Goal: Task Accomplishment & Management: Use online tool/utility

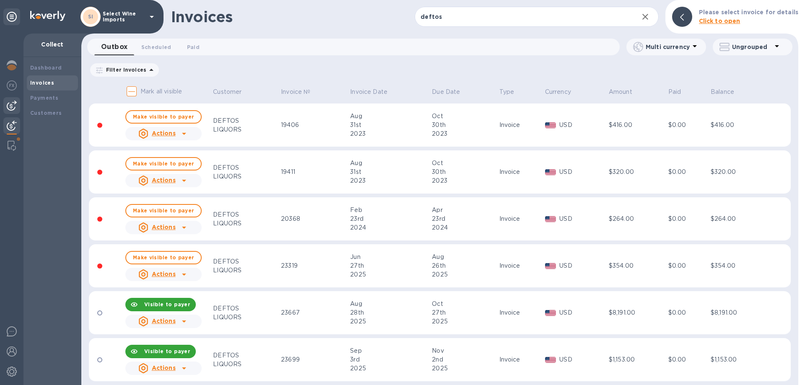
click at [14, 103] on img at bounding box center [12, 106] width 10 height 10
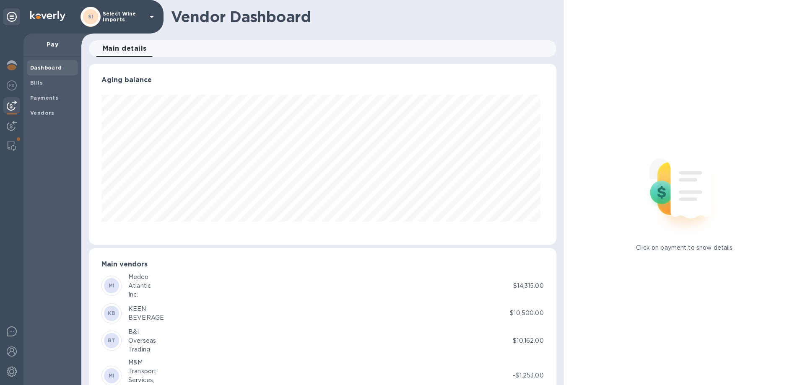
scroll to position [181, 464]
click at [39, 83] on b "Bills" at bounding box center [36, 83] width 13 height 6
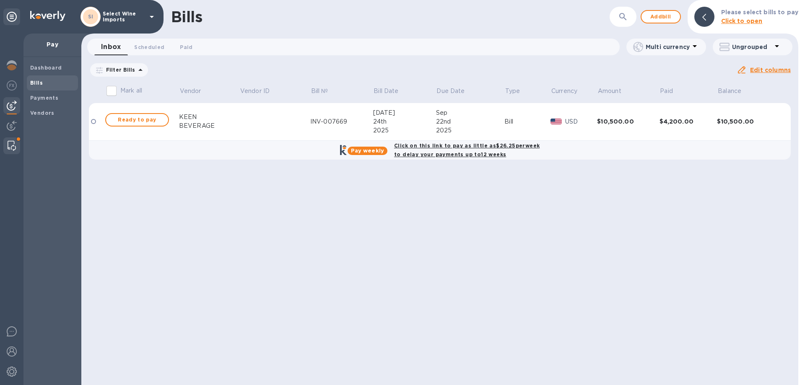
click at [10, 143] on img at bounding box center [12, 146] width 8 height 10
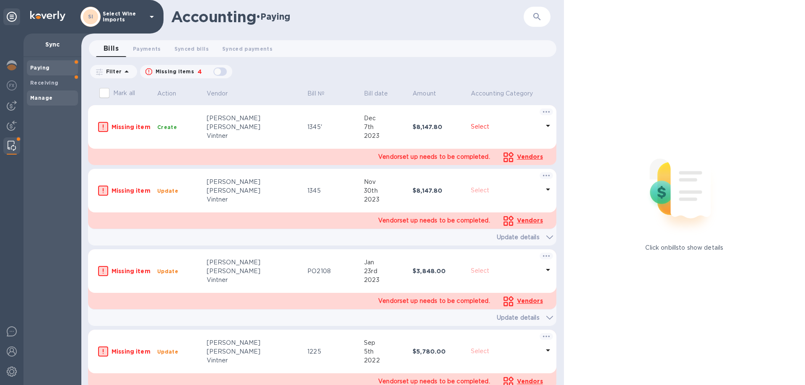
click at [38, 98] on b "Manage" at bounding box center [41, 98] width 22 height 6
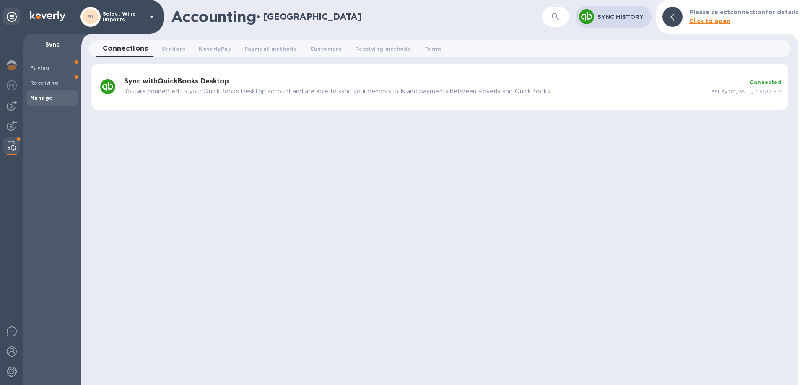
click at [207, 79] on b "Sync with QuickBooks Desktop" at bounding box center [176, 81] width 105 height 8
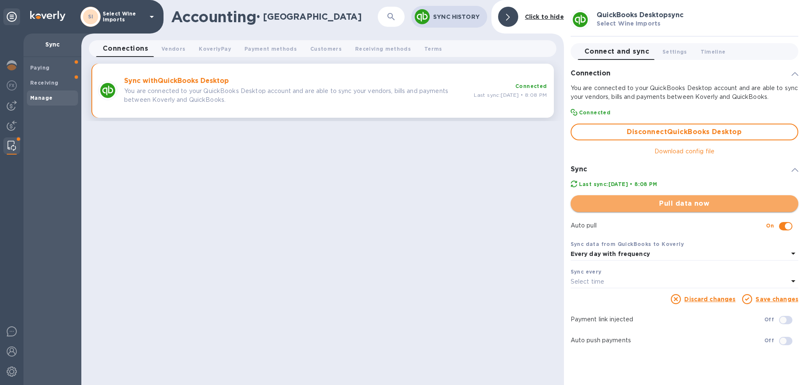
click at [684, 203] on span "Pull data now" at bounding box center [684, 204] width 214 height 10
